Goal: Check status: Check status

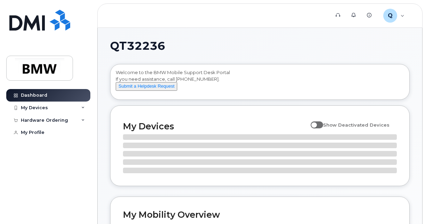
click at [28, 107] on div "My Devices" at bounding box center [34, 108] width 27 height 6
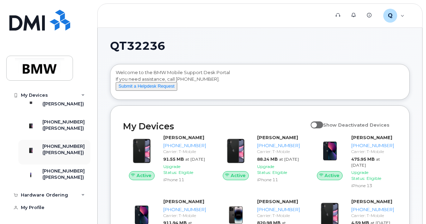
scroll to position [371, 0]
click at [61, 143] on div "[PHONE_NUMBER]" at bounding box center [63, 146] width 42 height 6
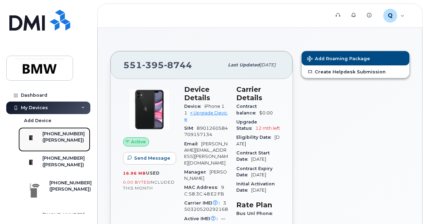
click at [64, 140] on div "([PERSON_NAME])" at bounding box center [63, 140] width 42 height 6
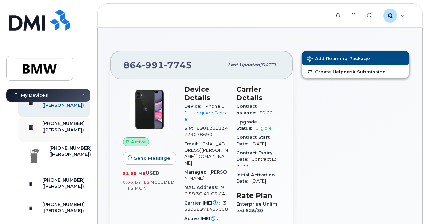
scroll to position [69, 0]
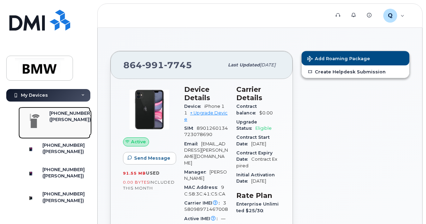
click at [58, 123] on div "([PERSON_NAME])" at bounding box center [70, 119] width 42 height 6
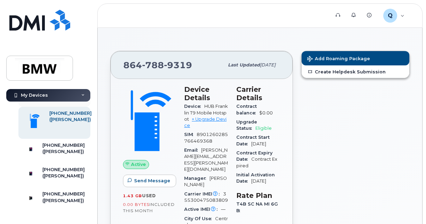
scroll to position [104, 0]
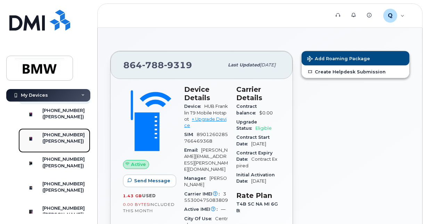
click at [59, 138] on div "[PHONE_NUMBER]" at bounding box center [63, 135] width 42 height 6
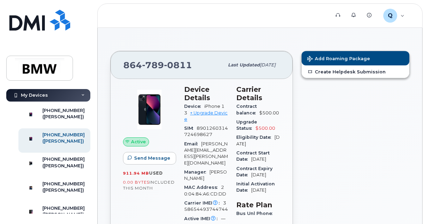
scroll to position [139, 0]
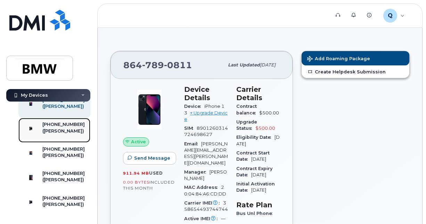
click at [66, 134] on div "([PERSON_NAME])" at bounding box center [63, 131] width 42 height 6
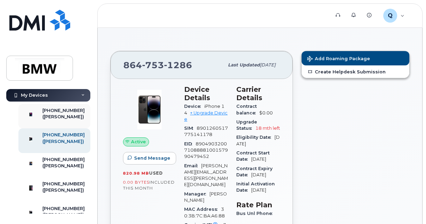
scroll to position [139, 0]
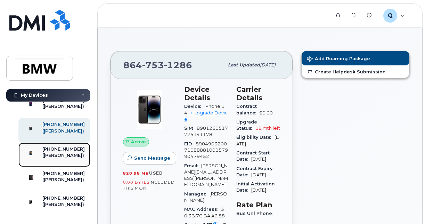
click at [62, 152] on div "[PHONE_NUMBER]" at bounding box center [63, 149] width 42 height 6
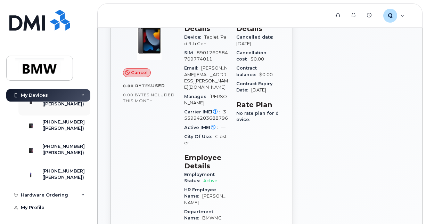
scroll to position [69, 0]
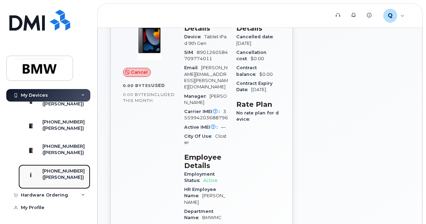
click at [57, 168] on div "[PHONE_NUMBER]" at bounding box center [63, 171] width 42 height 6
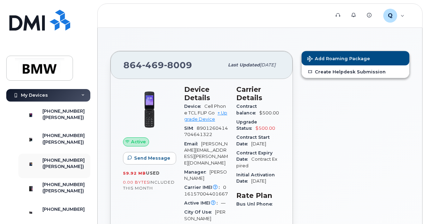
scroll to position [139, 0]
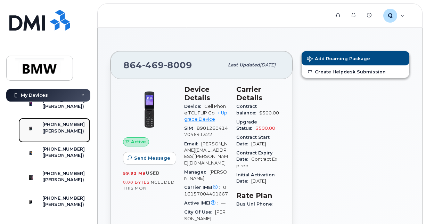
click at [65, 134] on div "([PERSON_NAME])" at bounding box center [63, 131] width 42 height 6
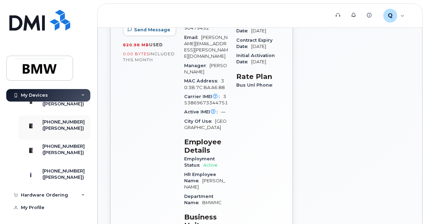
scroll to position [139, 0]
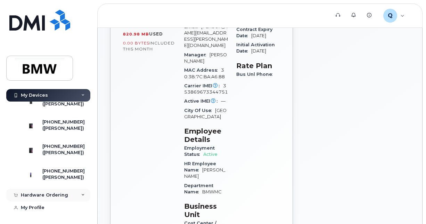
click at [81, 192] on div "Hardware Ordering" at bounding box center [48, 194] width 84 height 12
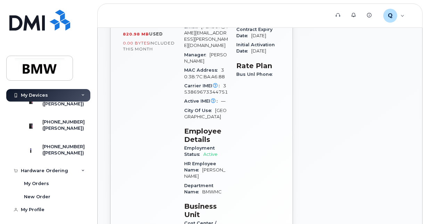
scroll to position [278, 0]
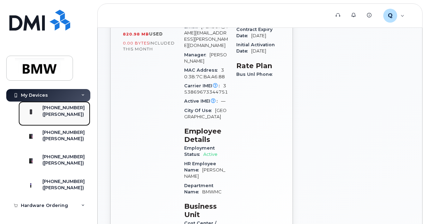
click at [53, 117] on div "([PERSON_NAME])" at bounding box center [63, 114] width 42 height 6
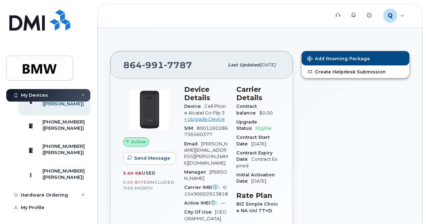
scroll to position [371, 0]
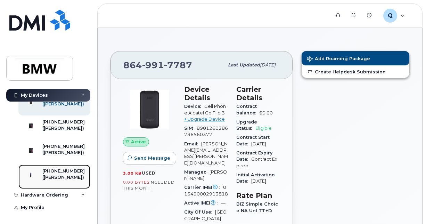
click at [66, 171] on div "[PHONE_NUMBER]" at bounding box center [63, 171] width 42 height 6
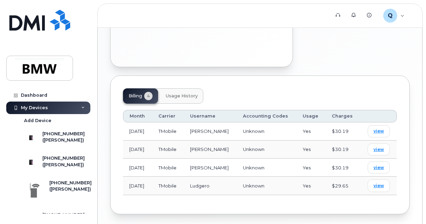
scroll to position [312, 0]
click at [381, 127] on span "view" at bounding box center [378, 130] width 10 height 6
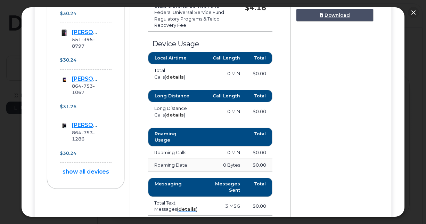
scroll to position [382, 0]
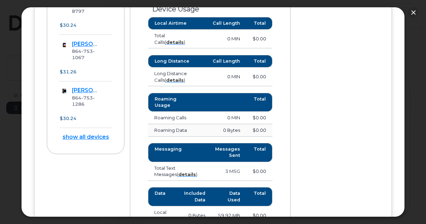
click at [74, 140] on link "show all devices" at bounding box center [85, 136] width 47 height 7
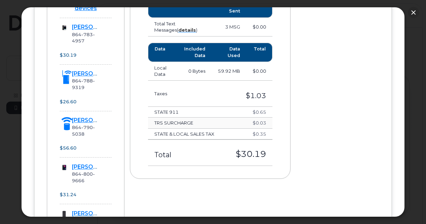
scroll to position [564, 0]
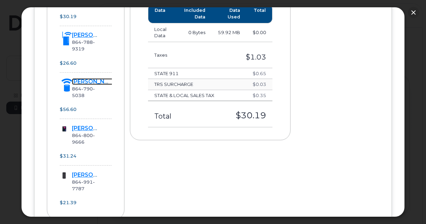
click at [92, 85] on link "[PERSON_NAME]" at bounding box center [95, 81] width 47 height 7
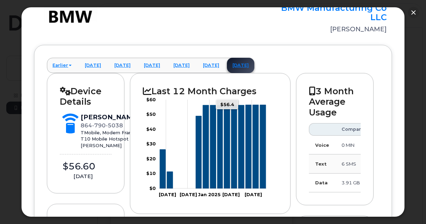
scroll to position [0, 0]
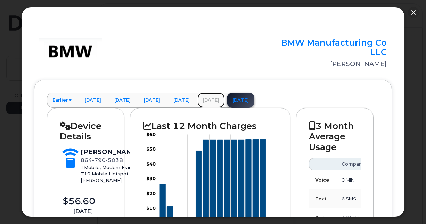
click at [225, 99] on link "July 2025" at bounding box center [210, 99] width 27 height 15
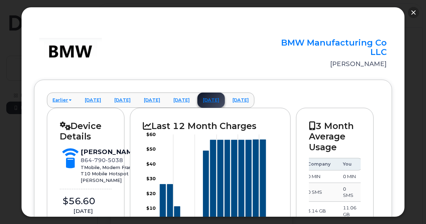
click at [413, 13] on button "button" at bounding box center [412, 12] width 11 height 11
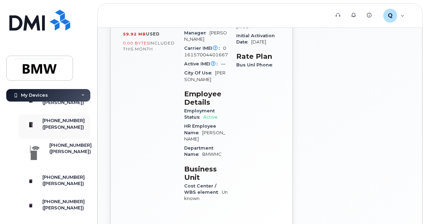
scroll to position [35, 0]
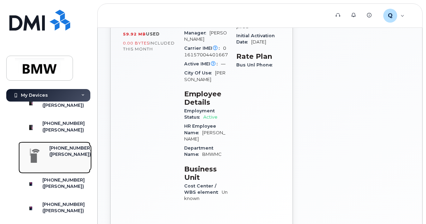
click at [56, 151] on div "[PHONE_NUMBER]" at bounding box center [70, 148] width 42 height 6
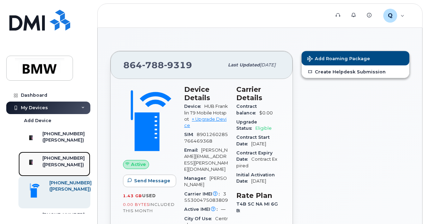
click at [61, 168] on div "([PERSON_NAME])" at bounding box center [63, 164] width 42 height 6
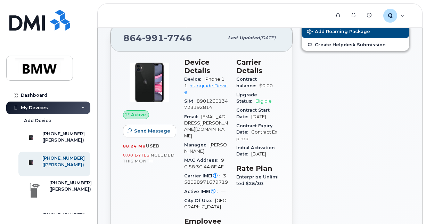
scroll to position [35, 0]
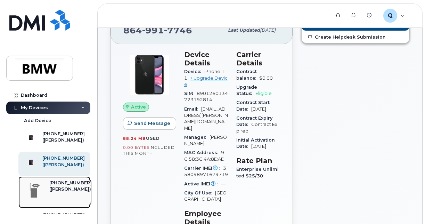
click at [57, 186] on div "[PHONE_NUMBER]" at bounding box center [70, 182] width 42 height 6
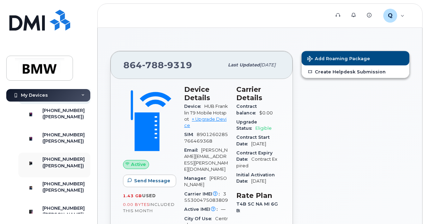
scroll to position [139, 0]
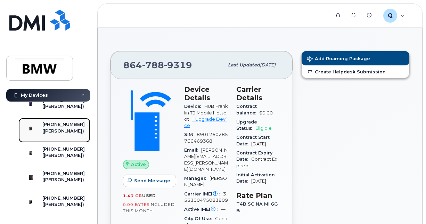
click at [58, 127] on div "[PHONE_NUMBER]" at bounding box center [63, 124] width 42 height 6
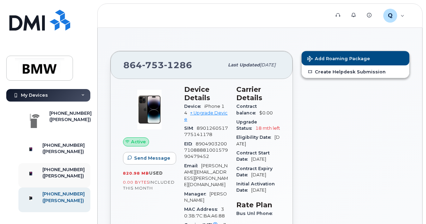
scroll to position [139, 0]
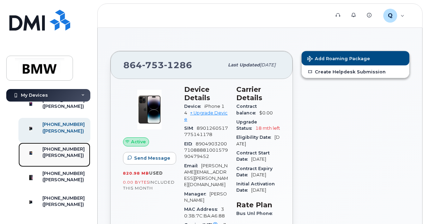
click at [59, 152] on div "[PHONE_NUMBER]" at bounding box center [63, 149] width 42 height 6
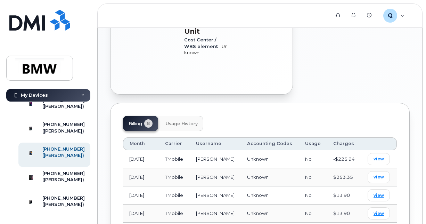
scroll to position [278, 0]
click at [184, 116] on button "Usage History" at bounding box center [181, 123] width 43 height 15
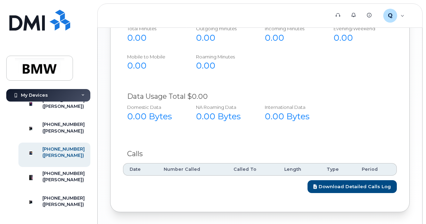
scroll to position [446, 0]
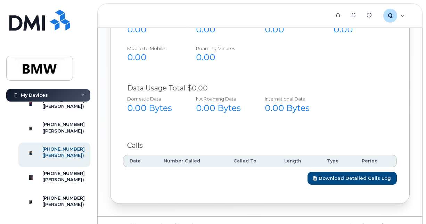
drag, startPoint x: 67, startPoint y: 182, endPoint x: 193, endPoint y: 196, distance: 127.1
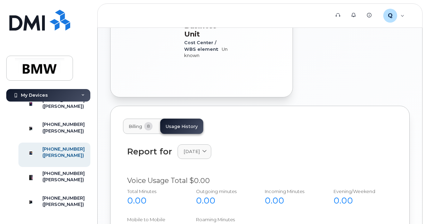
scroll to position [278, 0]
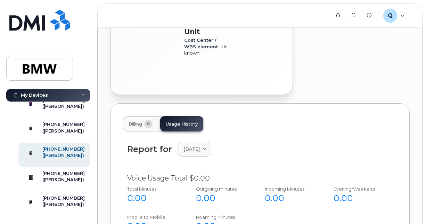
click at [142, 121] on span "Billing" at bounding box center [135, 124] width 14 height 6
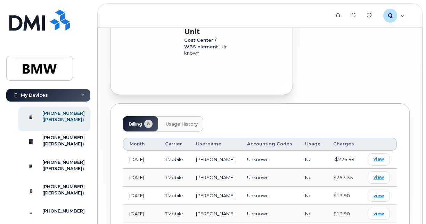
scroll to position [208, 0]
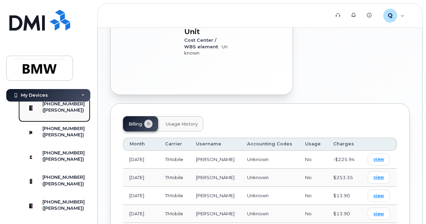
click at [58, 107] on div "[PHONE_NUMBER]" at bounding box center [63, 104] width 42 height 6
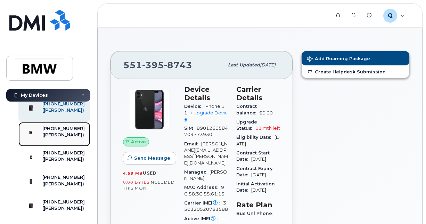
click at [62, 132] on div "[PHONE_NUMBER]" at bounding box center [63, 128] width 42 height 6
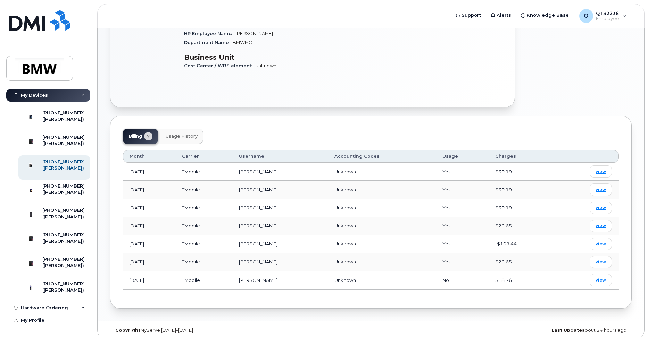
scroll to position [258, 0]
click at [58, 223] on div "[PHONE_NUMBER]" at bounding box center [63, 284] width 42 height 6
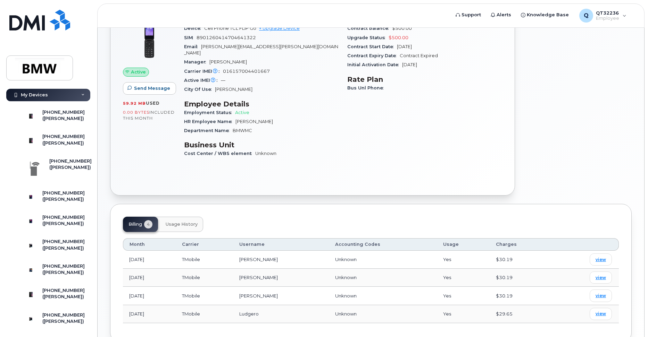
scroll to position [103, 0]
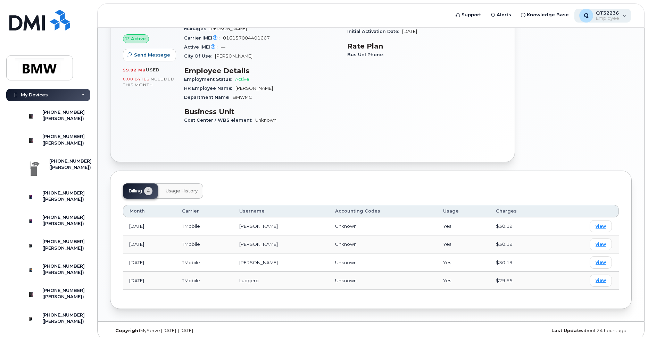
click at [626, 16] on div "Q QT32236 Employee" at bounding box center [602, 16] width 57 height 14
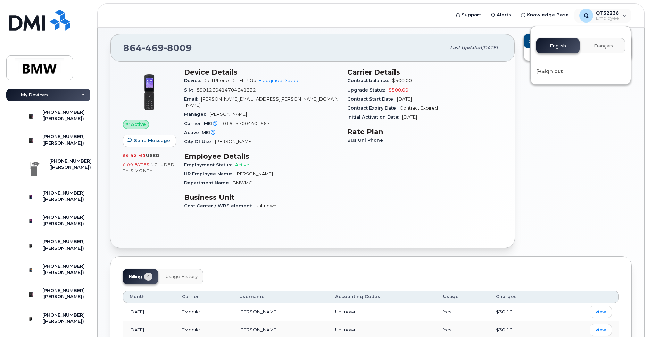
scroll to position [0, 0]
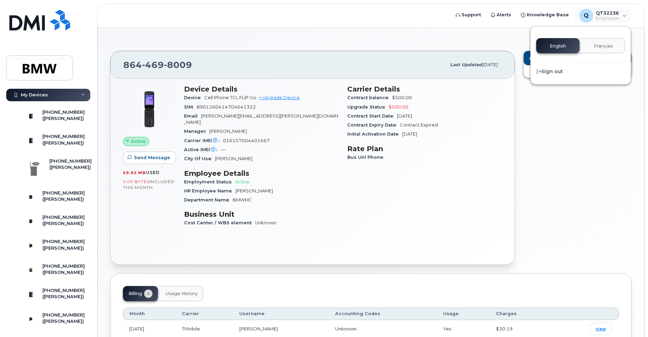
click at [81, 96] on icon at bounding box center [82, 94] width 3 height 3
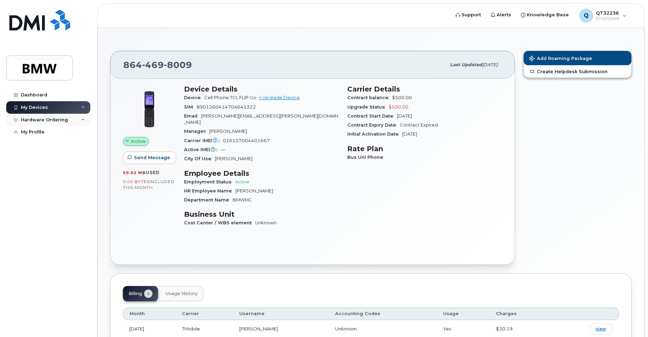
click at [83, 120] on icon at bounding box center [82, 119] width 3 height 3
click at [35, 133] on div "My Orders" at bounding box center [36, 132] width 25 height 6
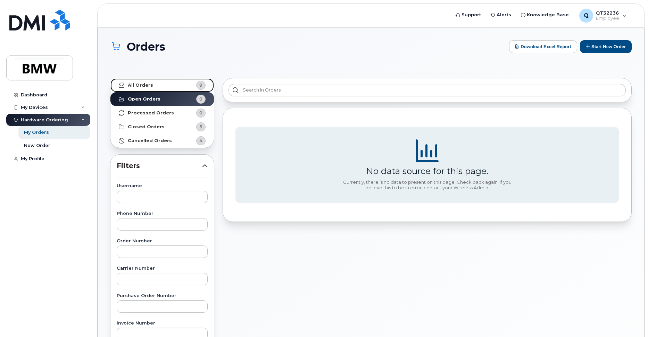
click at [143, 84] on strong "All Orders" at bounding box center [140, 86] width 25 height 6
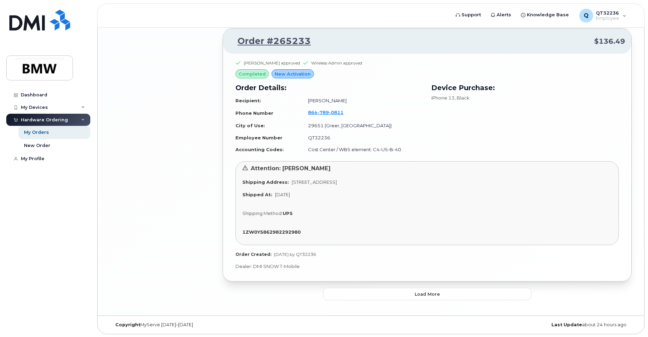
scroll to position [1601, 0]
click at [425, 294] on span "Load more" at bounding box center [426, 294] width 25 height 7
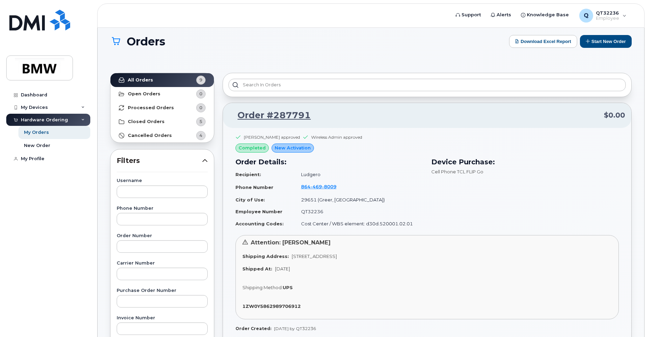
scroll to position [0, 0]
